Goal: Transaction & Acquisition: Download file/media

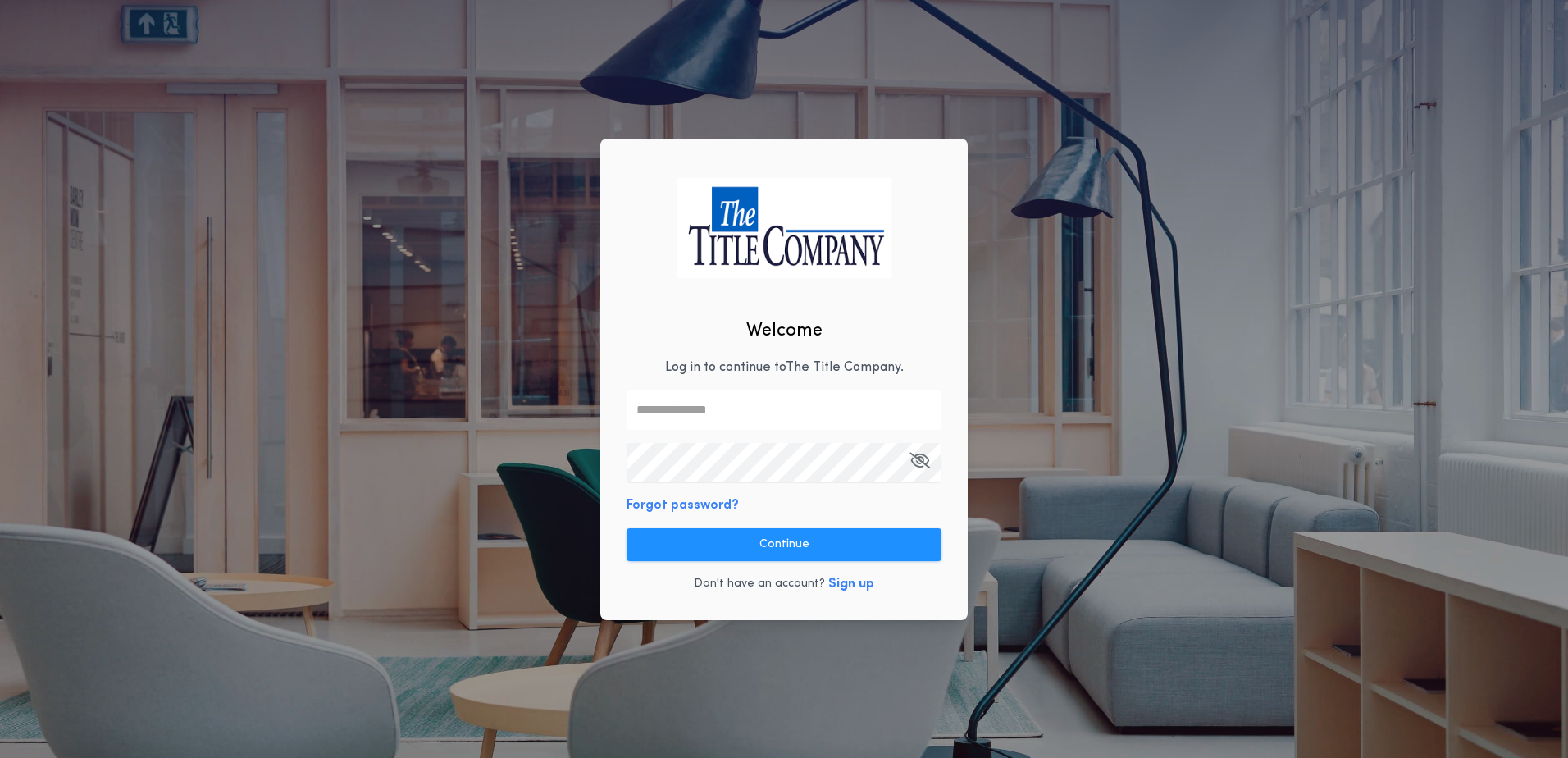
click at [717, 415] on input "text" at bounding box center [784, 411] width 315 height 40
type input "**********"
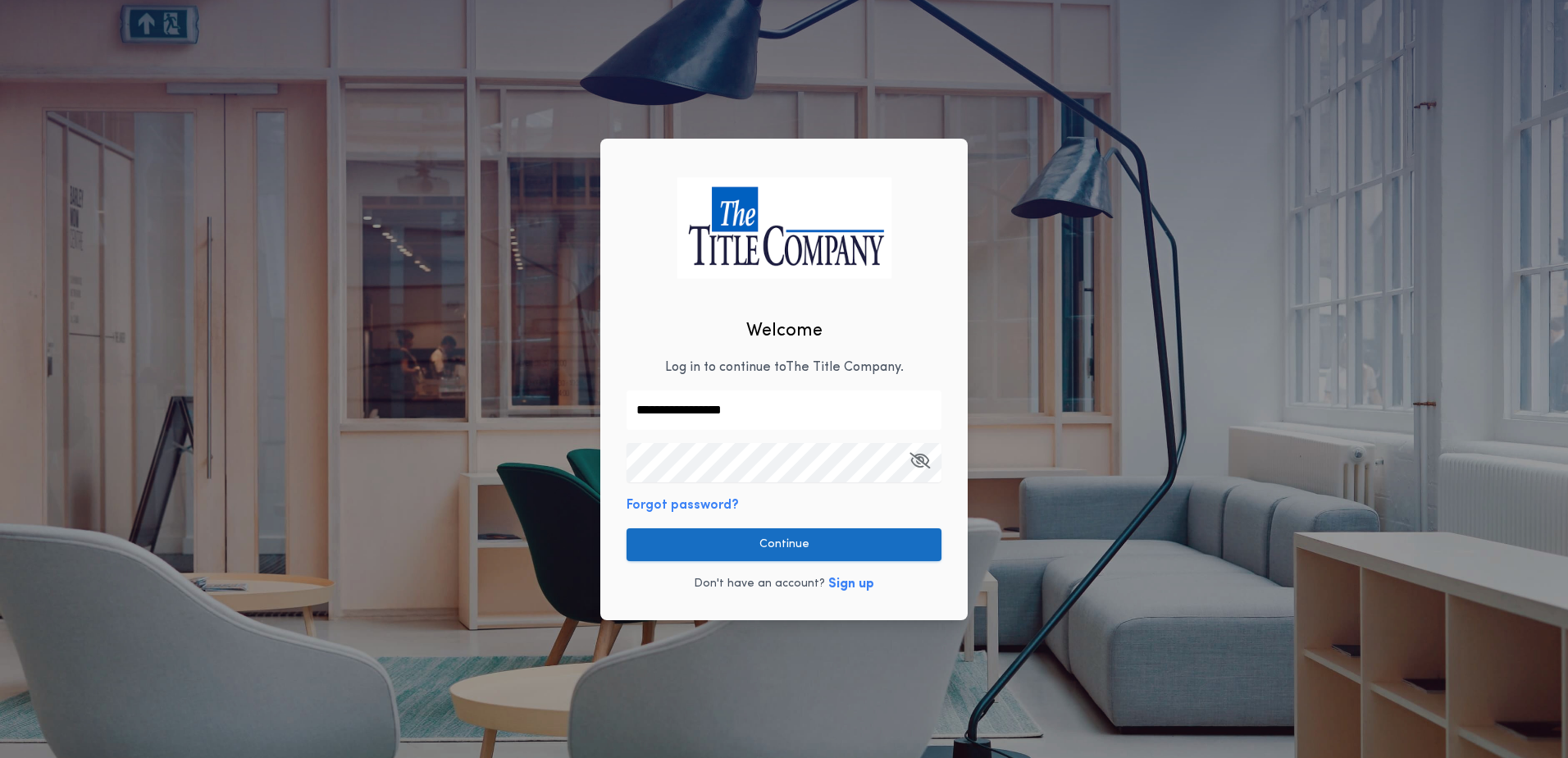
click at [720, 540] on button "Continue" at bounding box center [784, 545] width 315 height 33
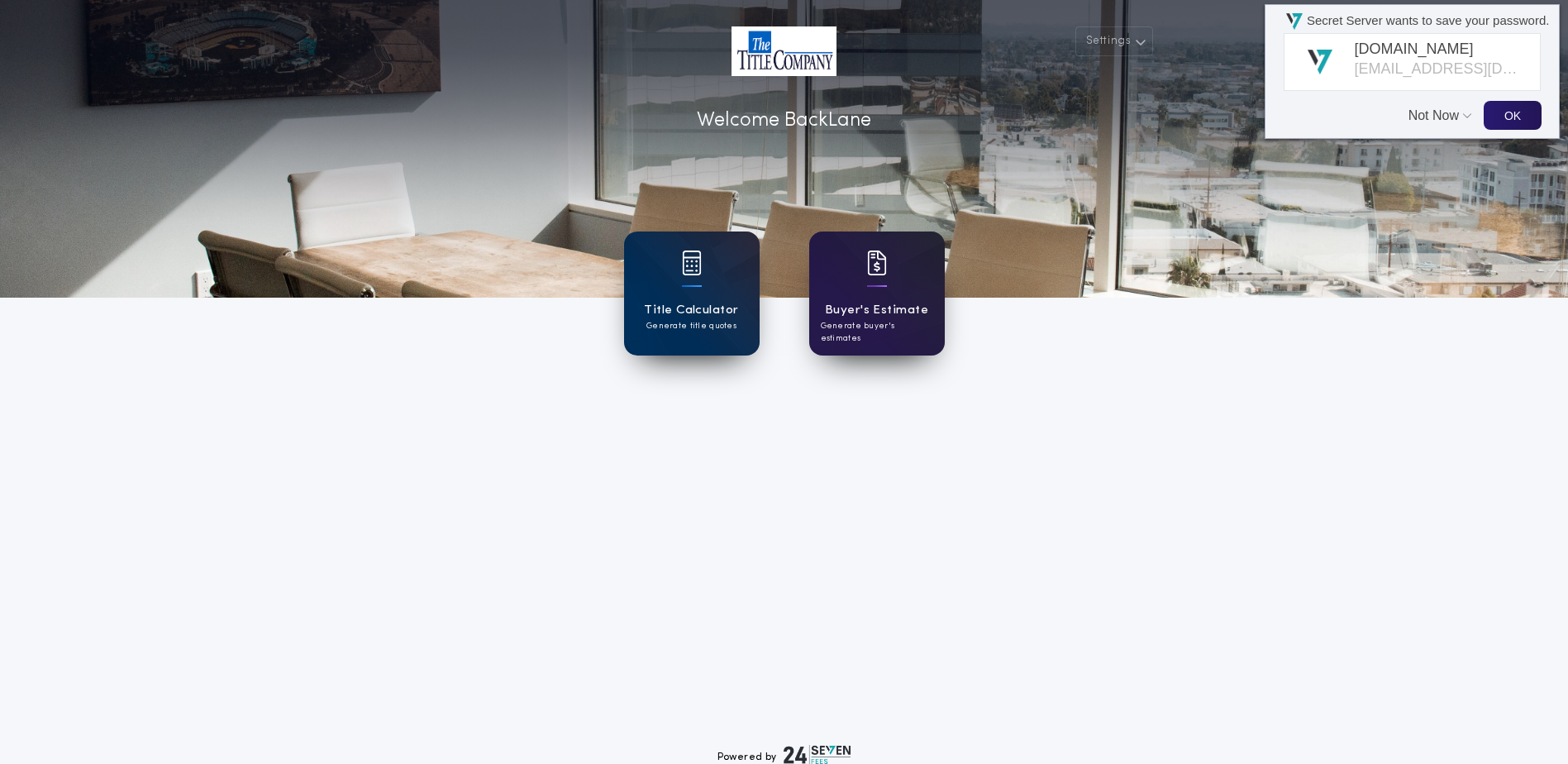
click at [846, 305] on h1 "Buyer's Estimate" at bounding box center [876, 310] width 103 height 19
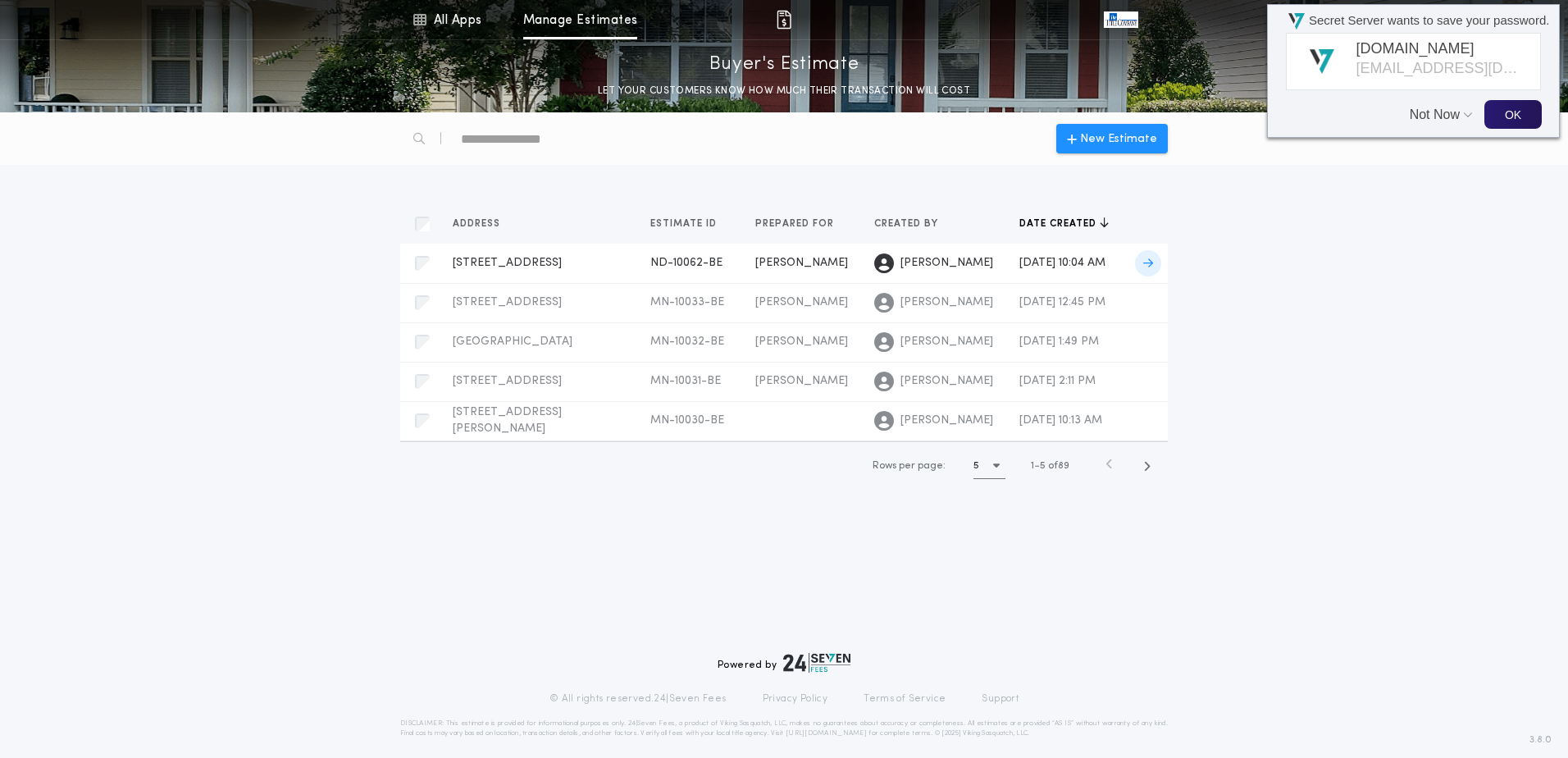
click at [755, 264] on span "[PERSON_NAME]" at bounding box center [801, 263] width 93 height 13
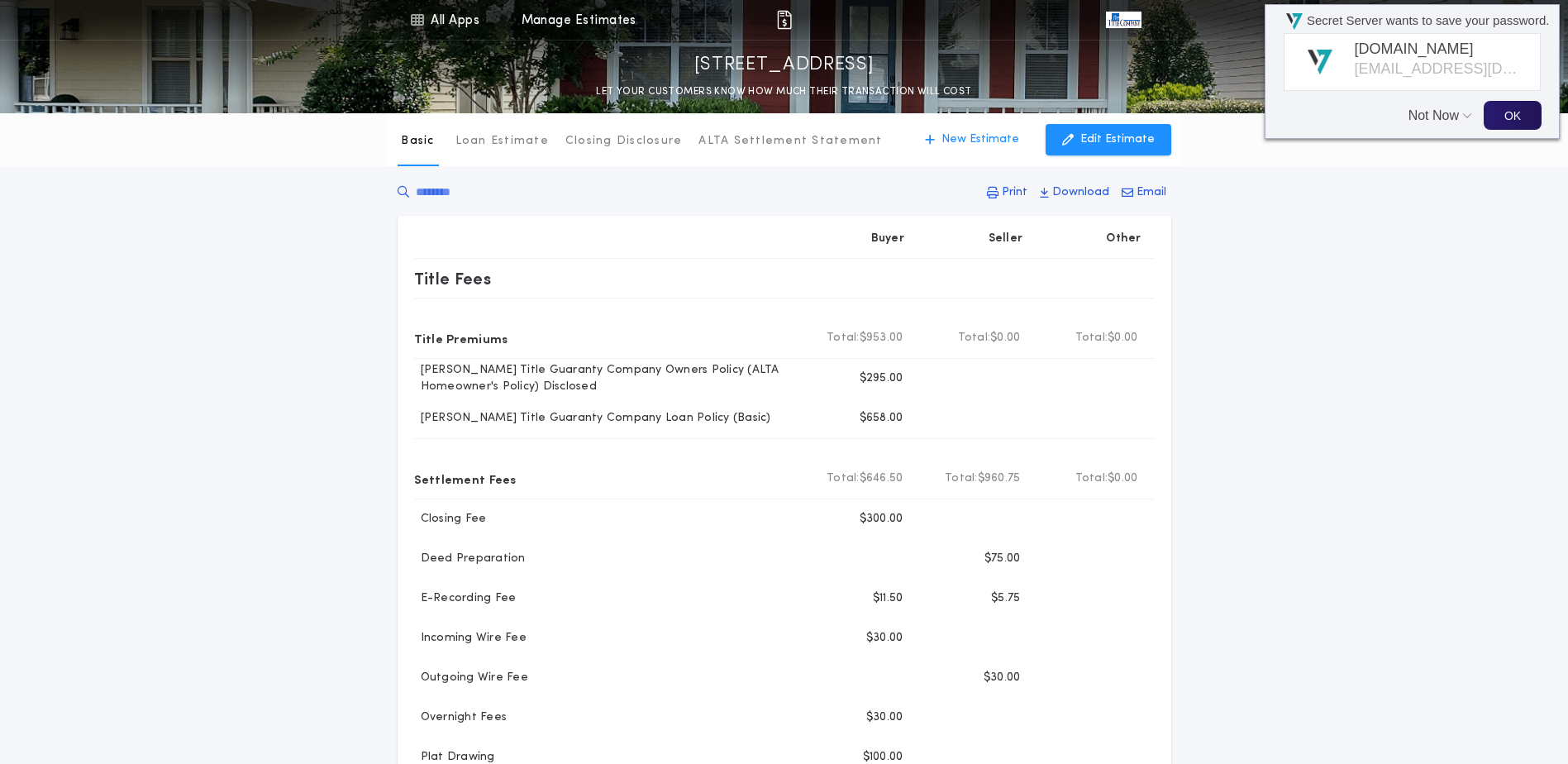
click at [1064, 196] on p "Download" at bounding box center [1081, 192] width 57 height 16
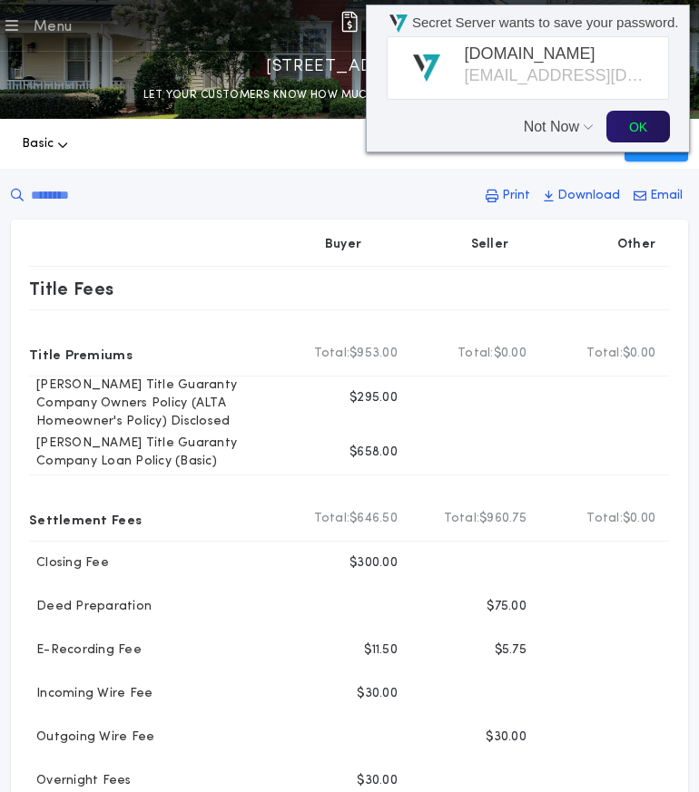
click at [619, 139] on button "OK" at bounding box center [638, 127] width 64 height 32
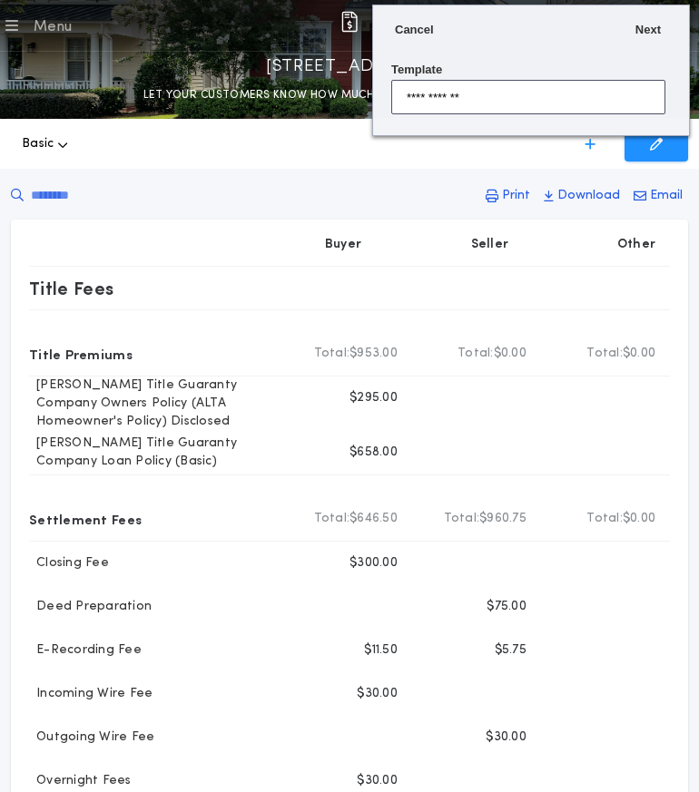
click at [660, 31] on link "Next" at bounding box center [651, 30] width 32 height 14
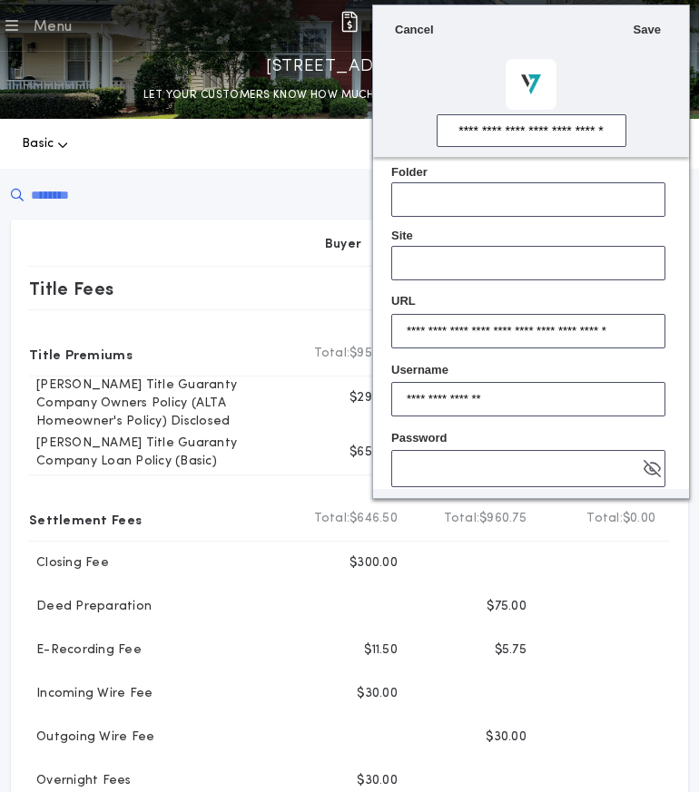
click at [640, 29] on span "Save" at bounding box center [646, 30] width 27 height 14
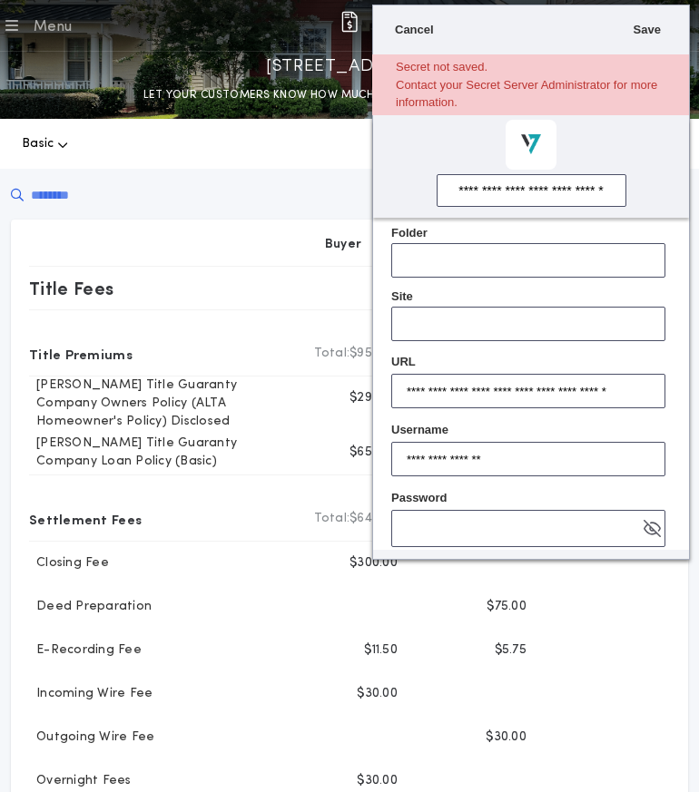
drag, startPoint x: 428, startPoint y: 28, endPoint x: 407, endPoint y: 49, distance: 29.5
click at [427, 28] on span "Cancel" at bounding box center [414, 30] width 39 height 14
